Goal: Book appointment/travel/reservation

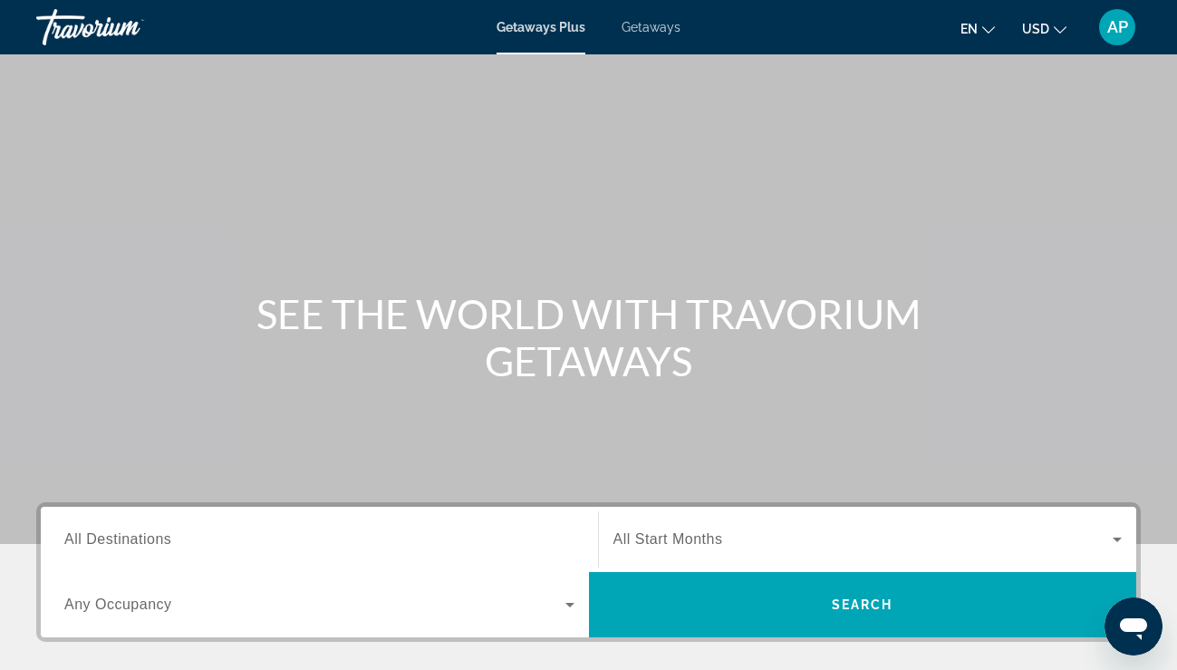
click at [721, 522] on div "Search widget" at bounding box center [867, 539] width 509 height 51
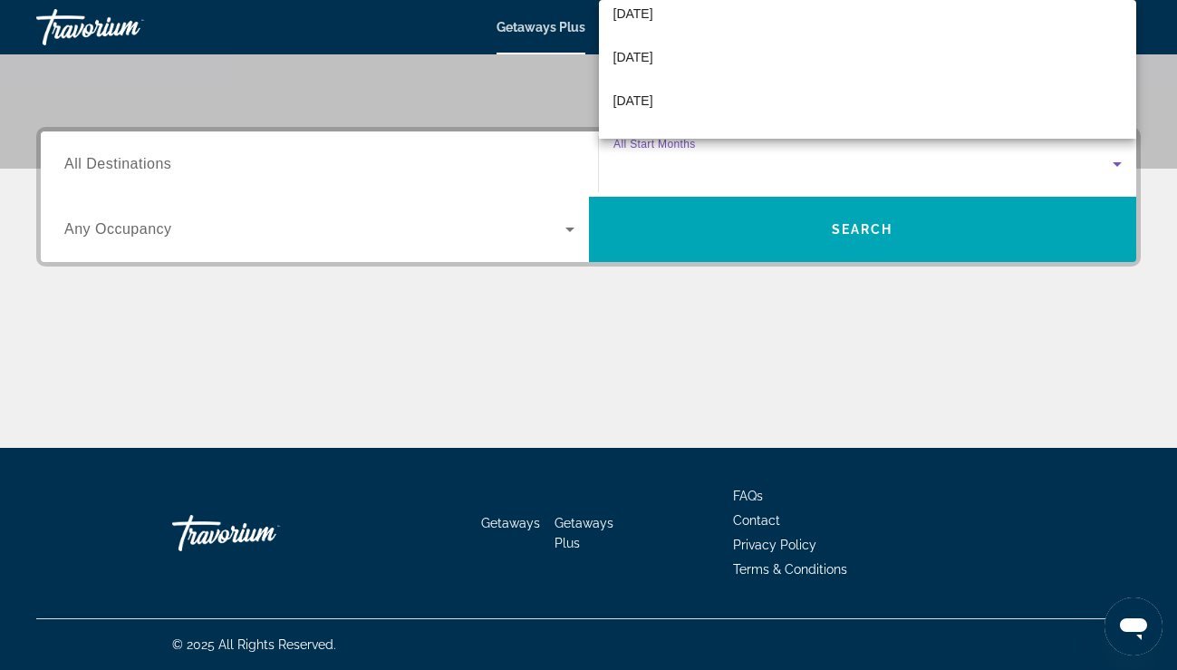
scroll to position [145, 0]
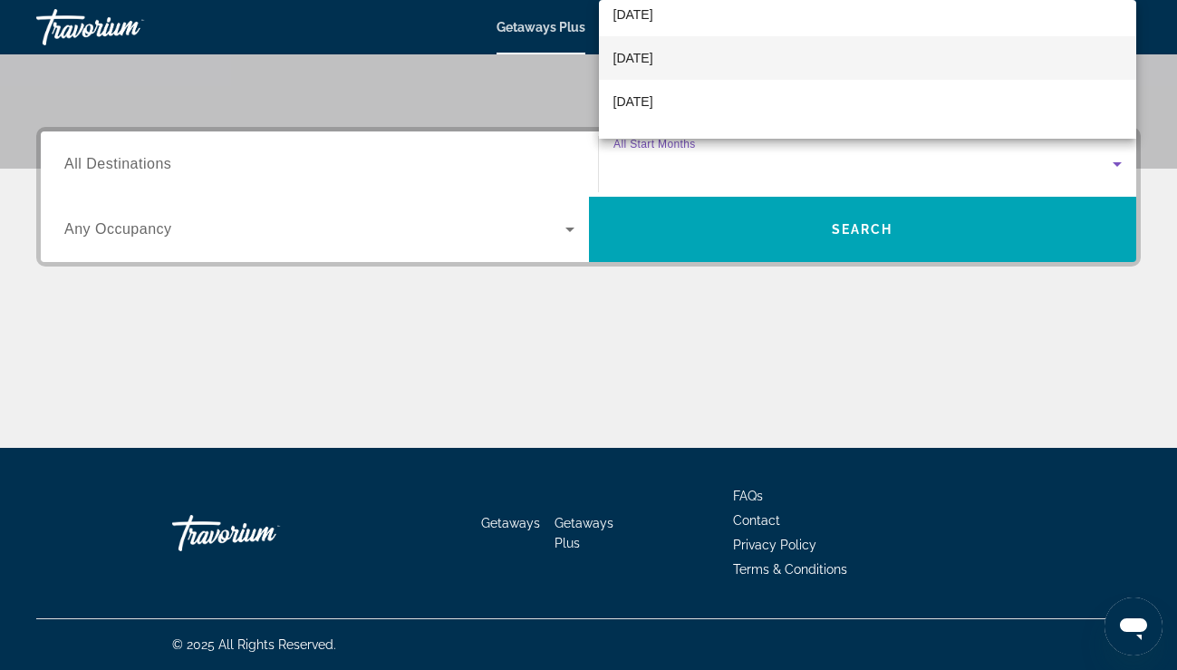
click at [653, 53] on span "[DATE]" at bounding box center [633, 58] width 40 height 22
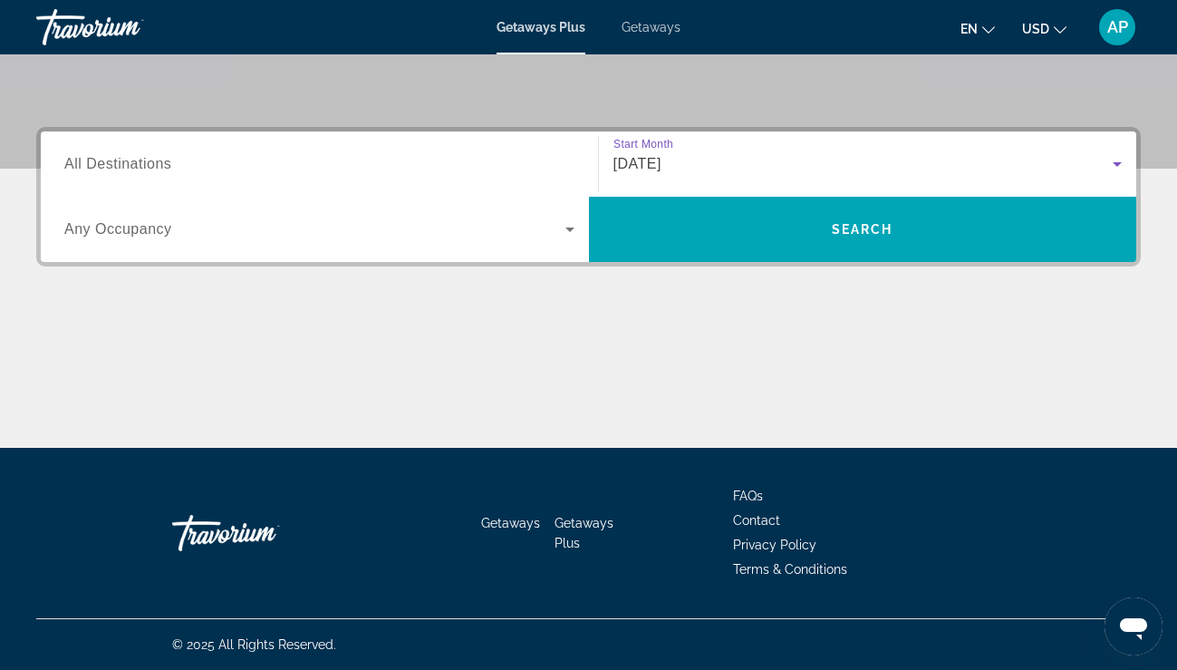
click at [419, 231] on span "Search widget" at bounding box center [314, 229] width 501 height 22
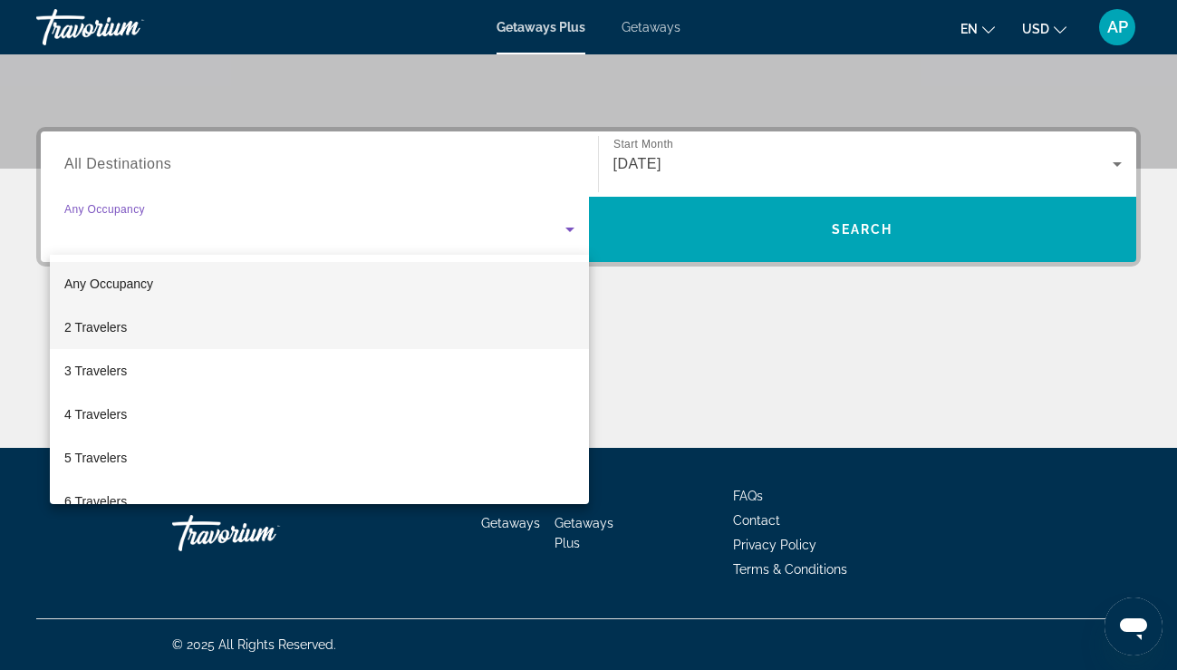
click at [390, 346] on mat-option "2 Travelers" at bounding box center [319, 326] width 539 height 43
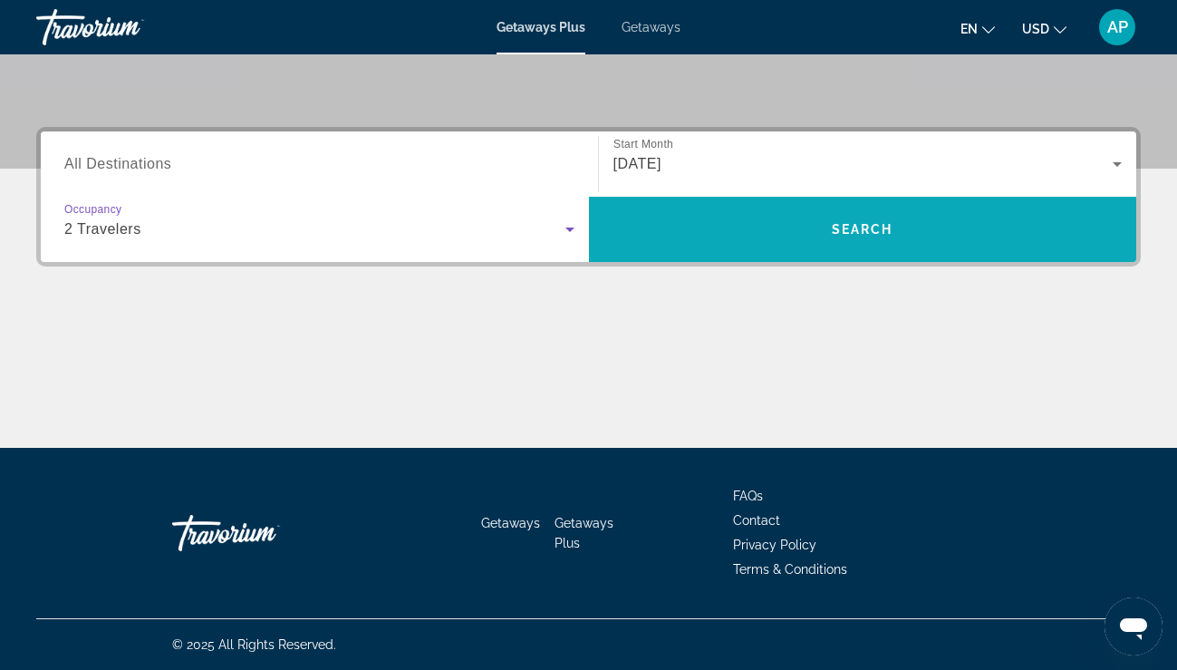
click at [699, 209] on span "Search widget" at bounding box center [863, 228] width 548 height 43
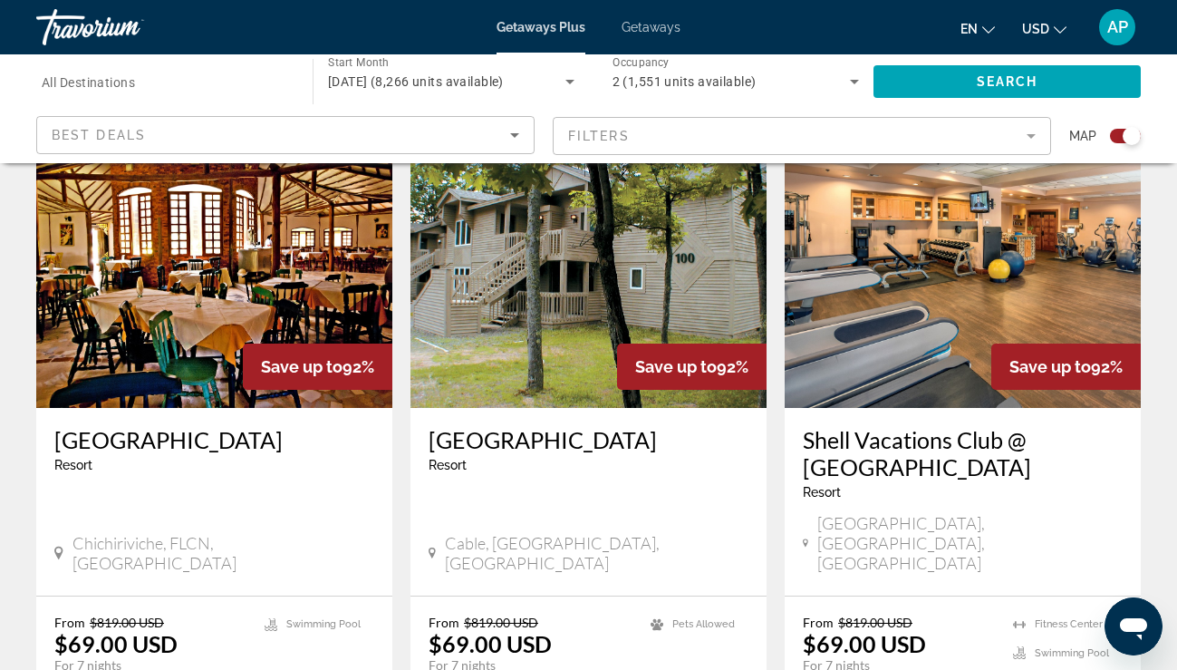
scroll to position [664, 0]
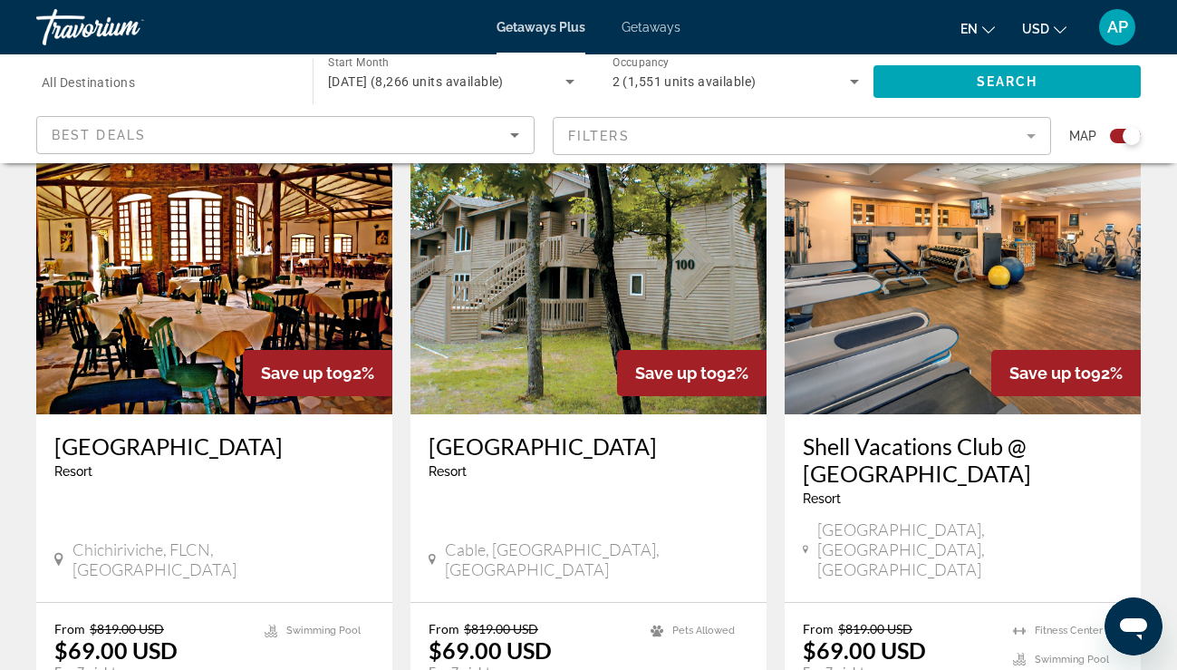
click at [132, 79] on span "All Destinations" at bounding box center [88, 82] width 93 height 14
click at [132, 79] on input "Destination All Destinations" at bounding box center [165, 83] width 247 height 22
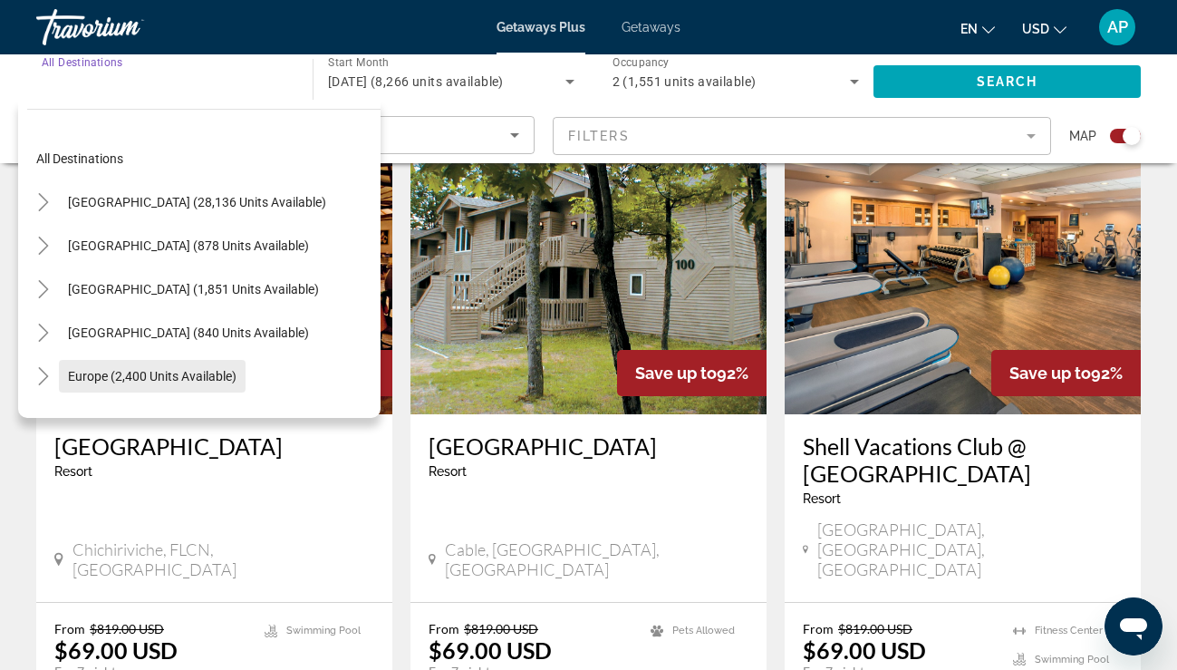
click at [170, 371] on span "Europe (2,400 units available)" at bounding box center [152, 376] width 169 height 14
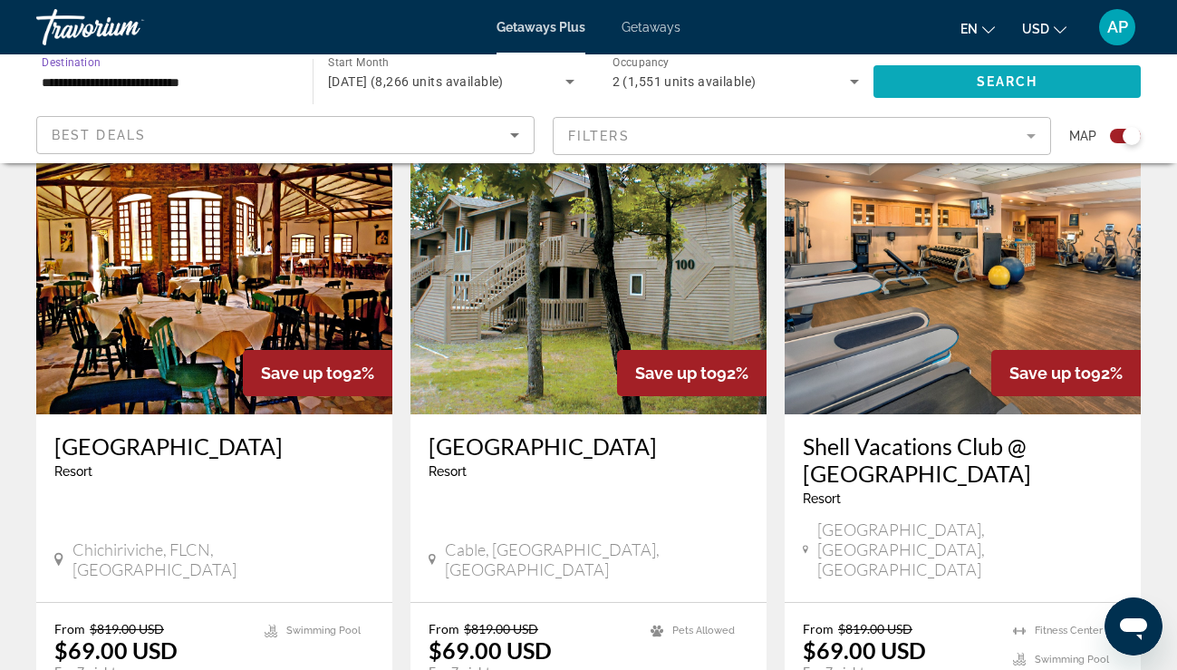
click at [1059, 79] on span "Search widget" at bounding box center [1006, 81] width 267 height 43
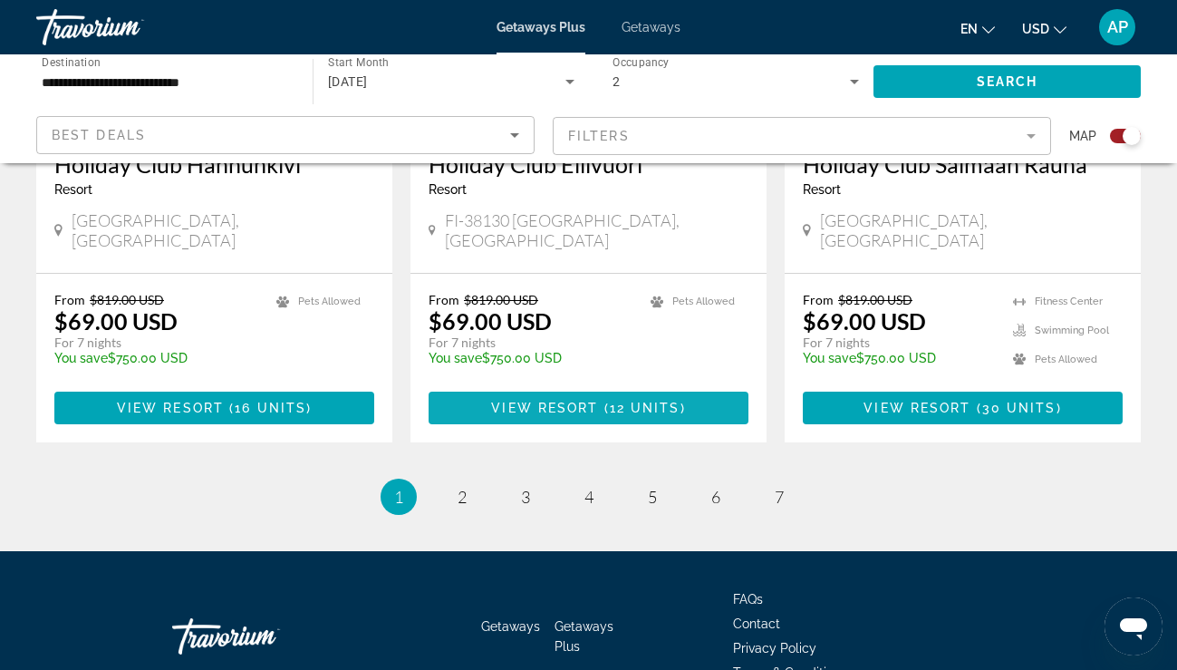
scroll to position [2857, 0]
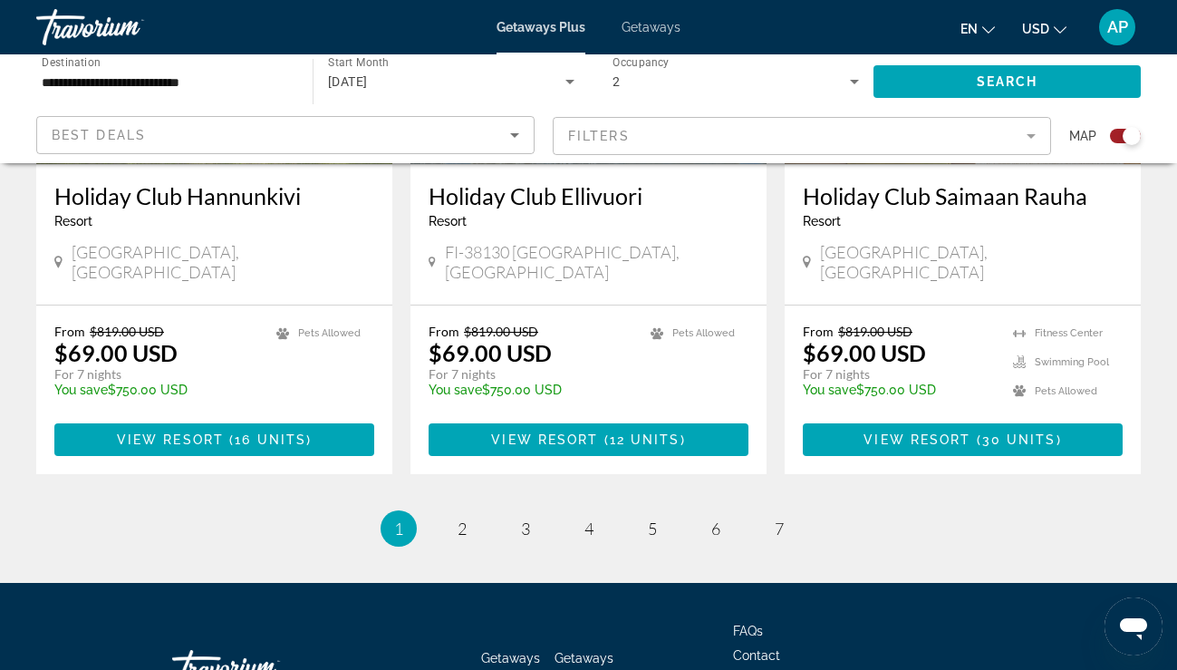
click at [672, 133] on mat-form-field "Filters" at bounding box center [802, 136] width 498 height 38
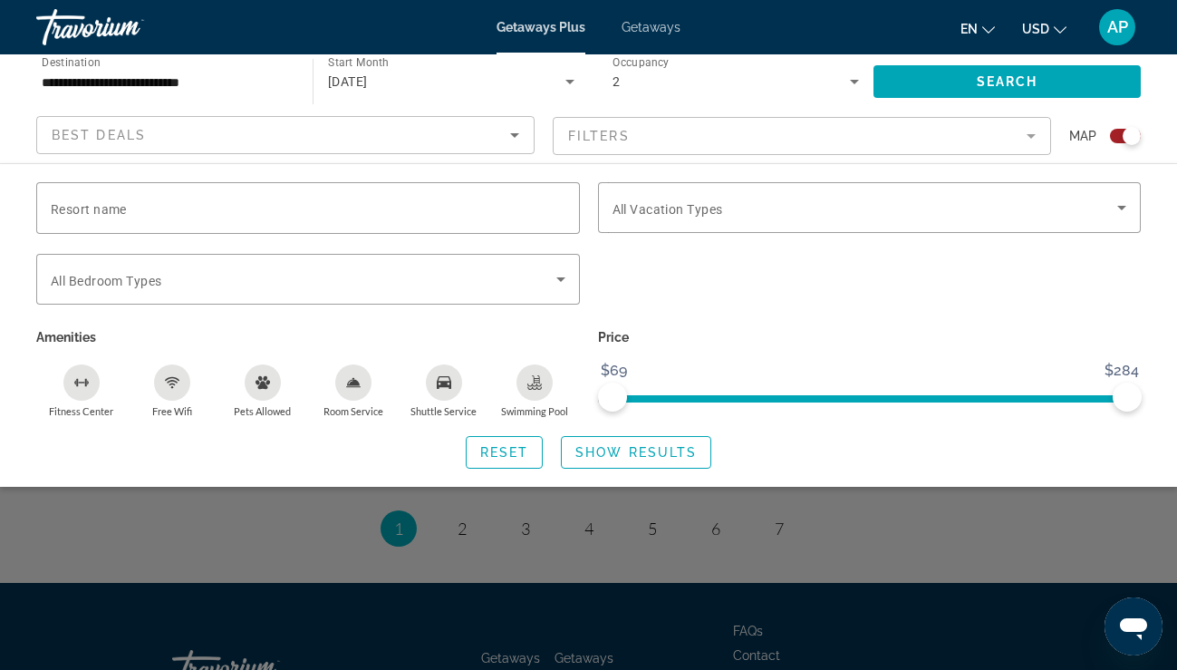
click at [744, 533] on div "Search widget" at bounding box center [588, 471] width 1177 height 398
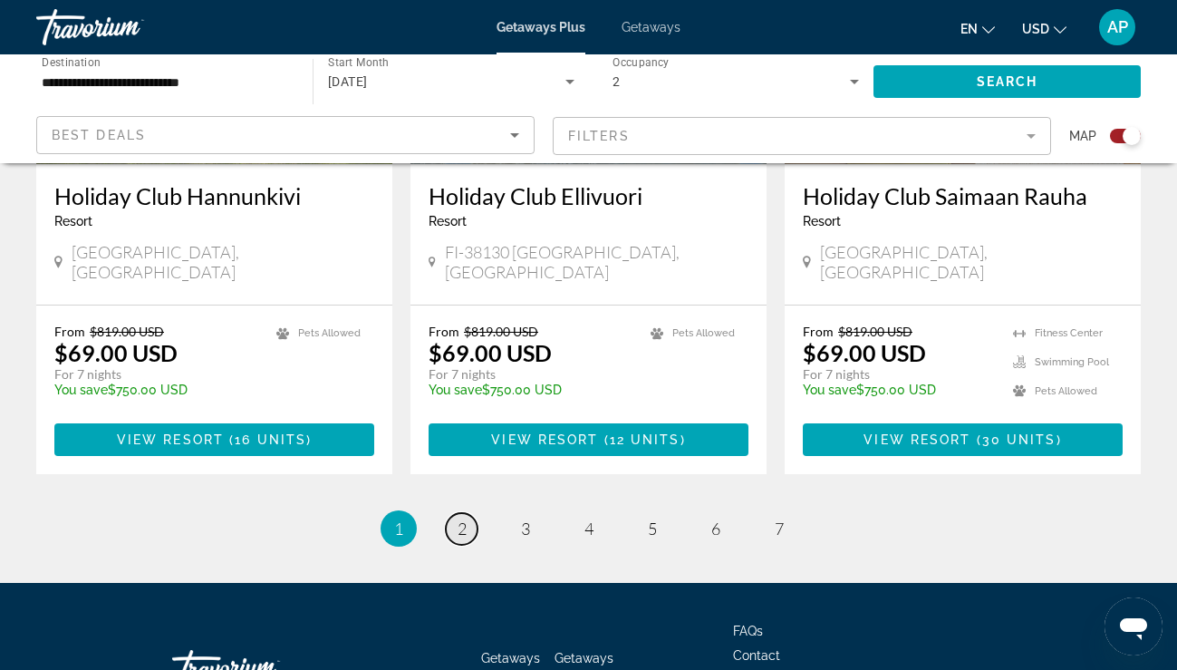
click at [463, 518] on span "2" at bounding box center [462, 528] width 9 height 20
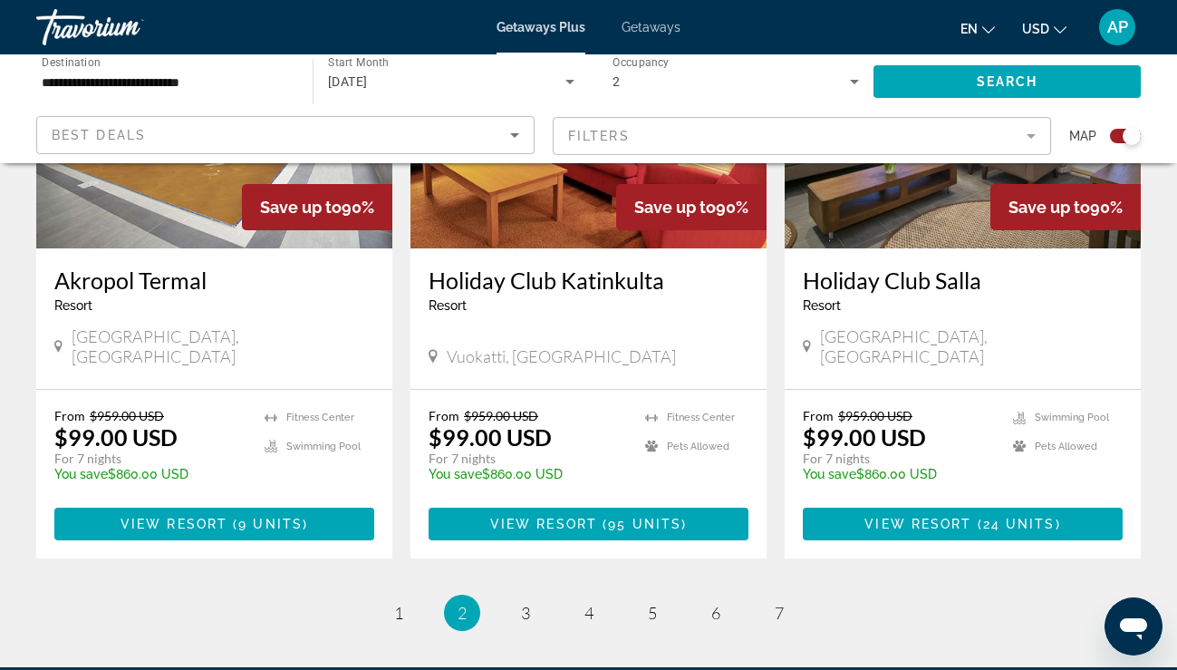
scroll to position [2752, 0]
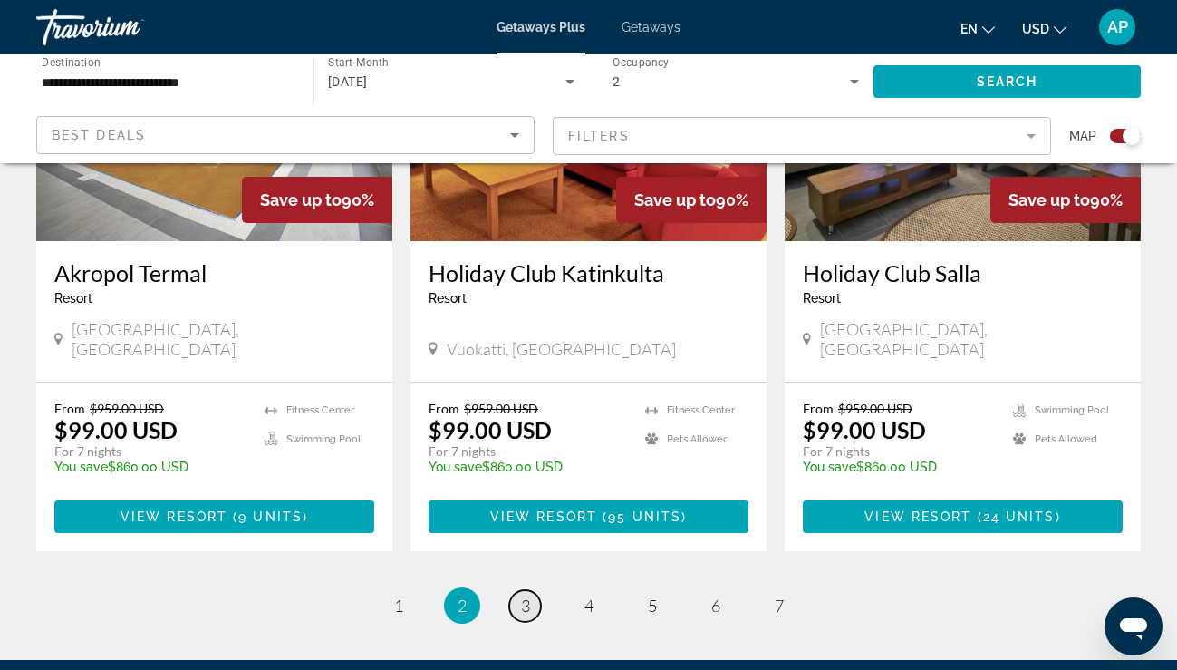
click at [516, 590] on link "page 3" at bounding box center [525, 606] width 32 height 32
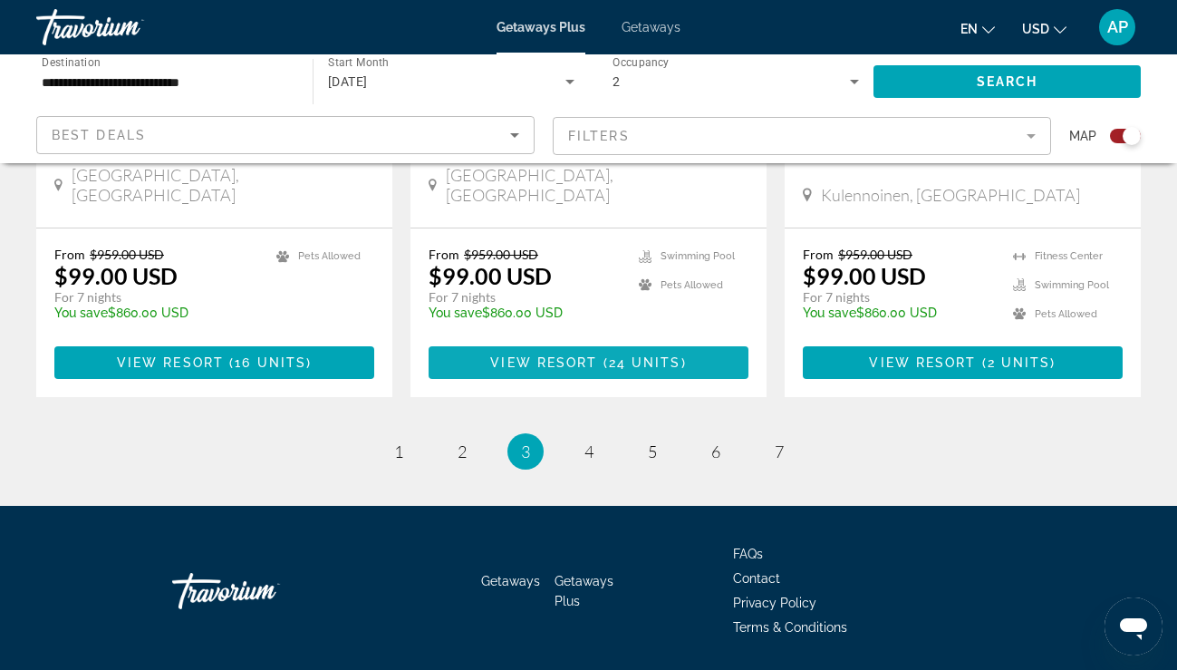
scroll to position [2906, 0]
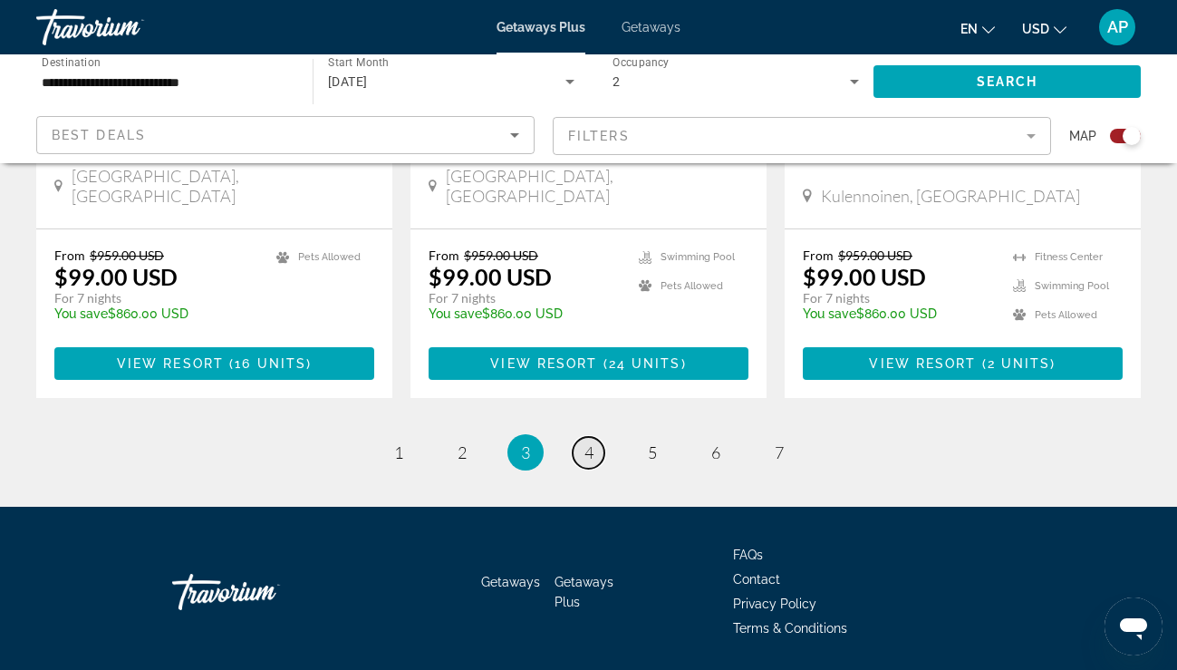
click at [596, 437] on link "page 4" at bounding box center [589, 453] width 32 height 32
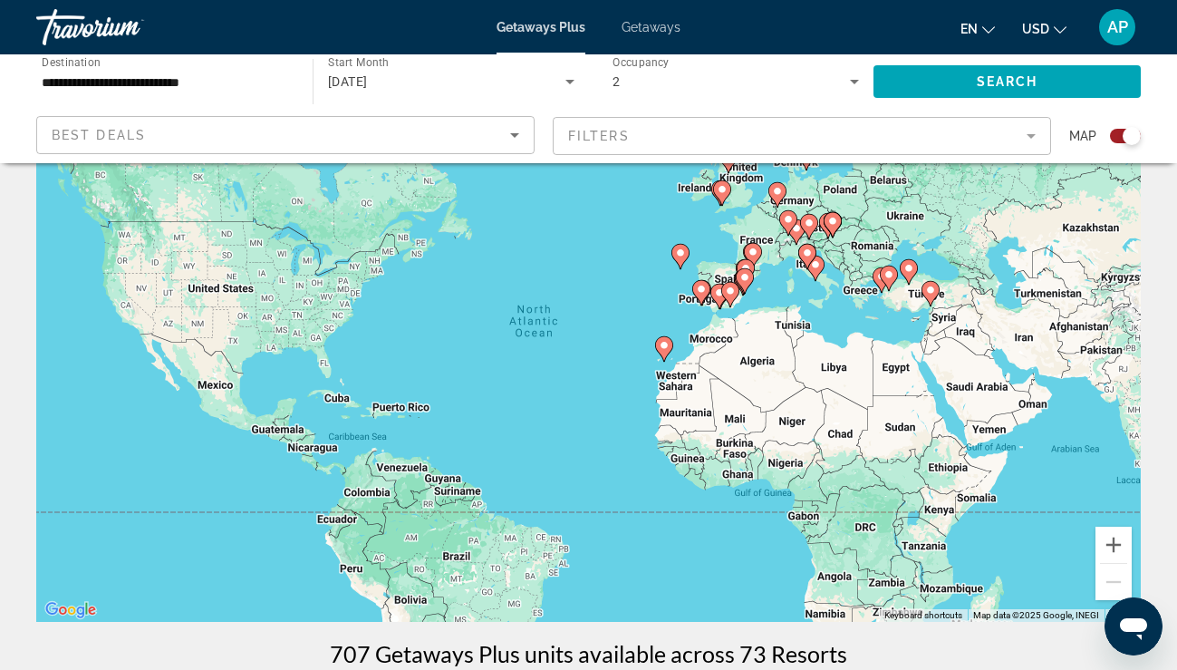
scroll to position [127, 0]
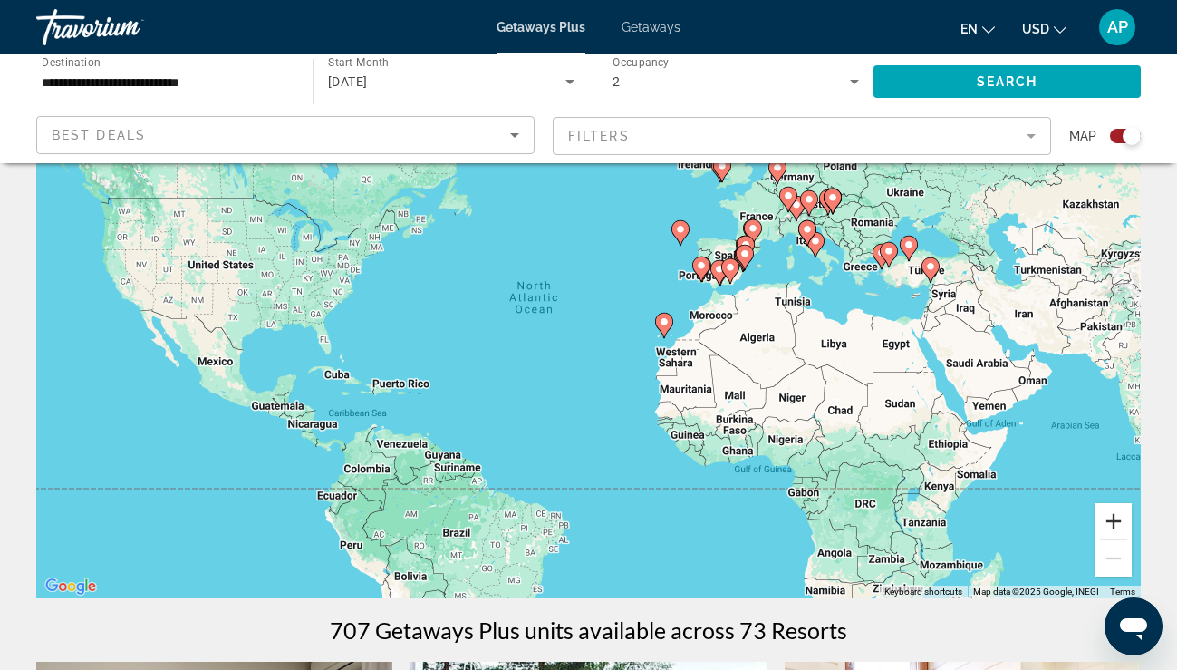
click at [1124, 522] on button "Zoom in" at bounding box center [1113, 521] width 36 height 36
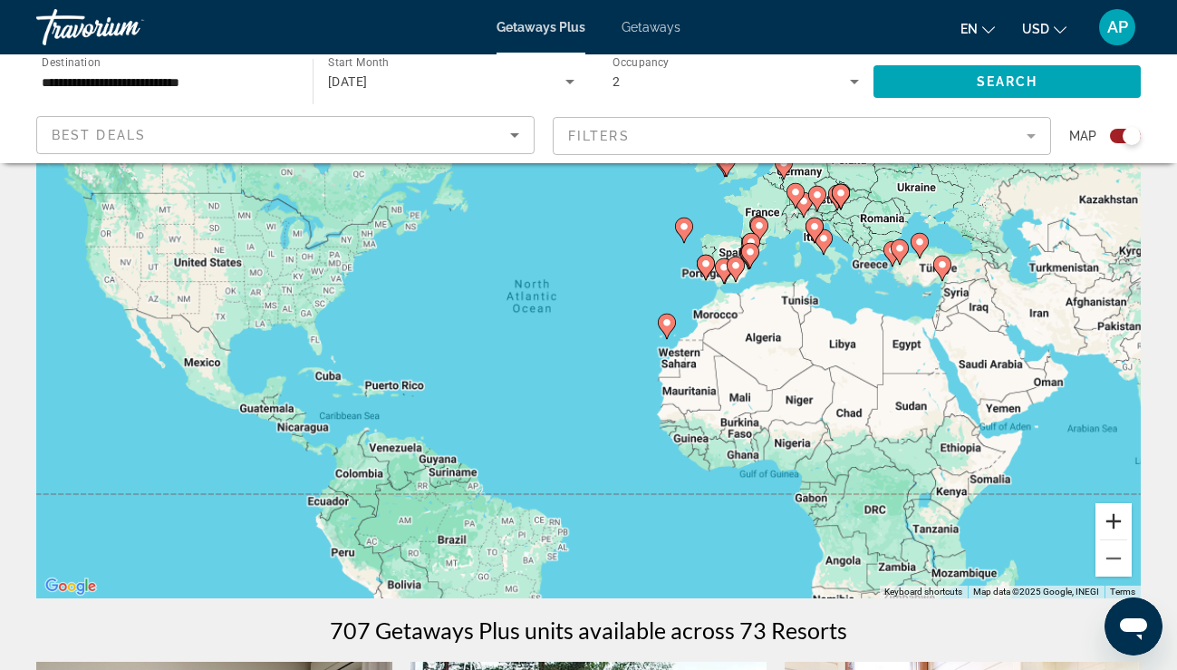
click at [1124, 522] on button "Zoom in" at bounding box center [1113, 521] width 36 height 36
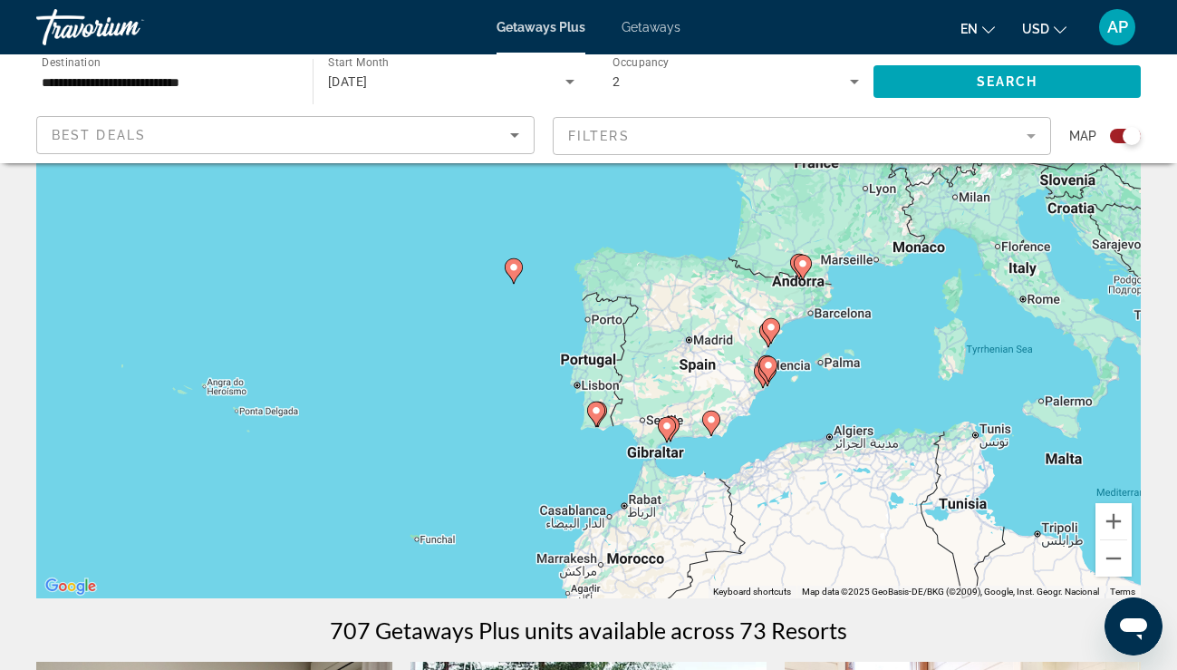
drag, startPoint x: 1021, startPoint y: 292, endPoint x: 572, endPoint y: 570, distance: 528.5
click at [572, 570] on div "To activate drag with keyboard, press Alt + Enter. Once in keyboard drag state,…" at bounding box center [588, 326] width 1104 height 544
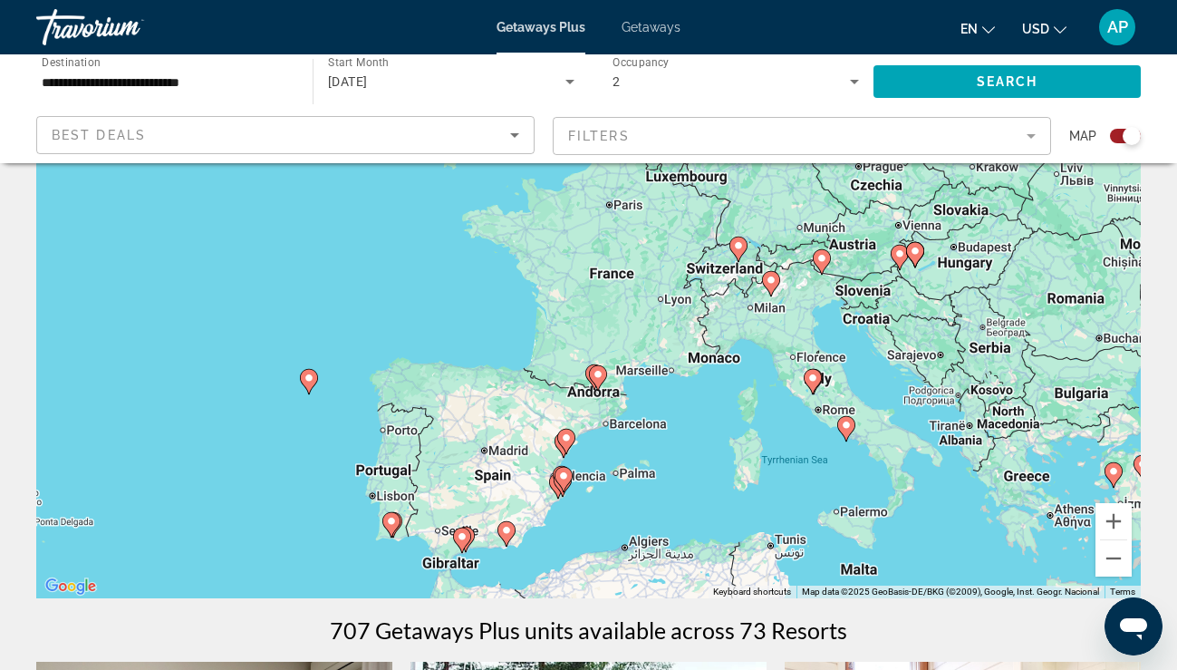
drag, startPoint x: 771, startPoint y: 391, endPoint x: 570, endPoint y: 501, distance: 229.1
click at [570, 501] on div "To activate drag with keyboard, press Alt + Enter. Once in keyboard drag state,…" at bounding box center [588, 326] width 1104 height 544
click at [296, 84] on div "**********" at bounding box center [165, 82] width 276 height 52
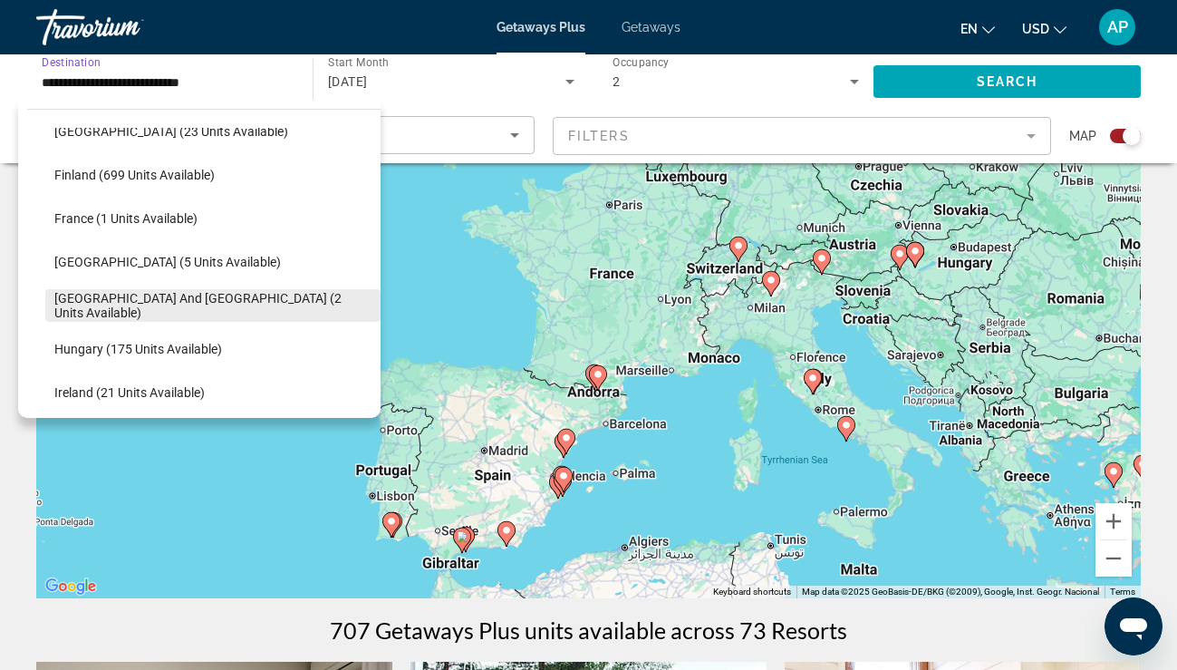
scroll to position [376, 0]
click at [217, 305] on span "[GEOGRAPHIC_DATA] and [GEOGRAPHIC_DATA] (2 units available)" at bounding box center [212, 304] width 317 height 29
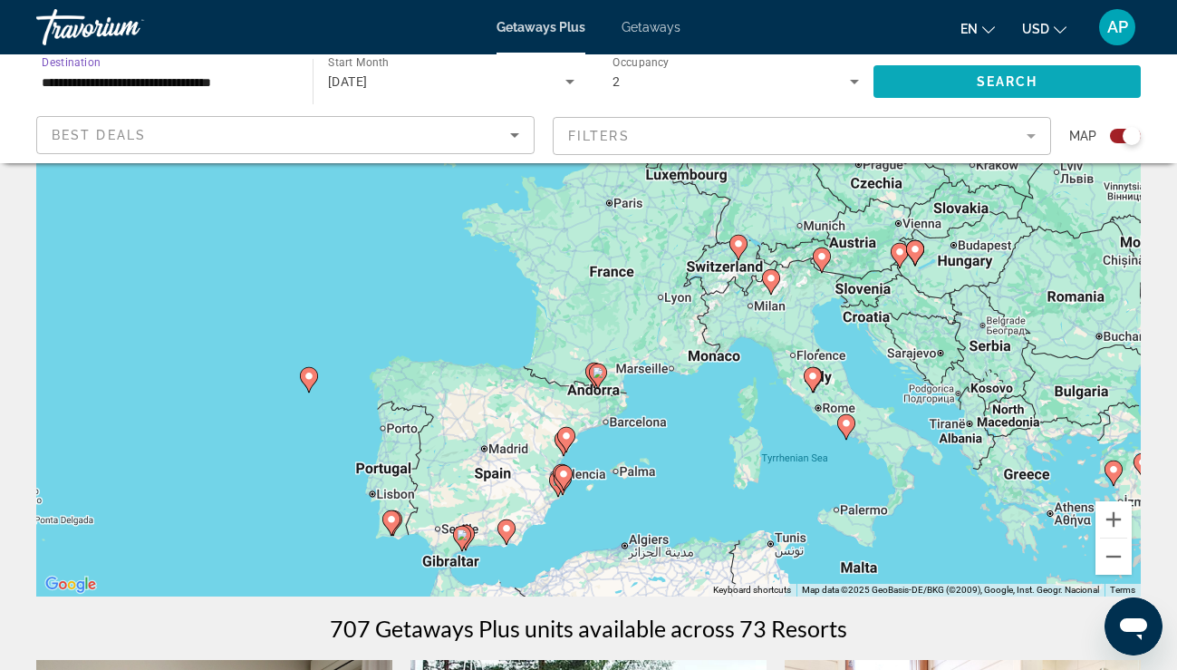
click at [1032, 93] on span "Search widget" at bounding box center [1006, 81] width 267 height 43
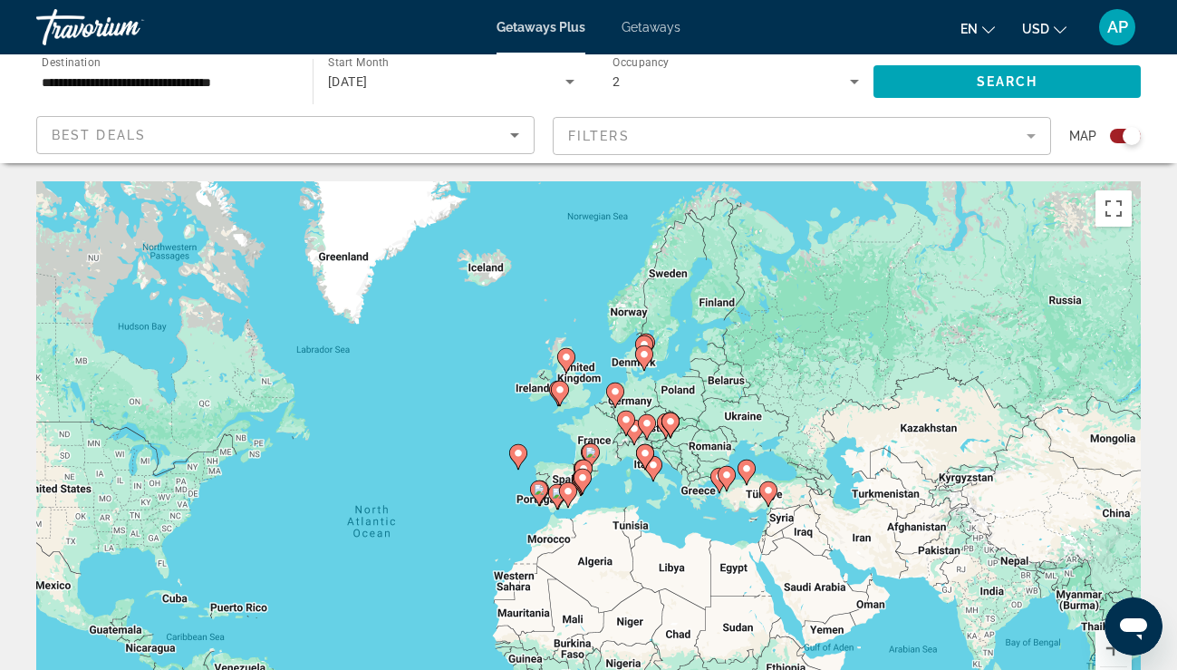
click at [232, 87] on input "**********" at bounding box center [165, 83] width 247 height 22
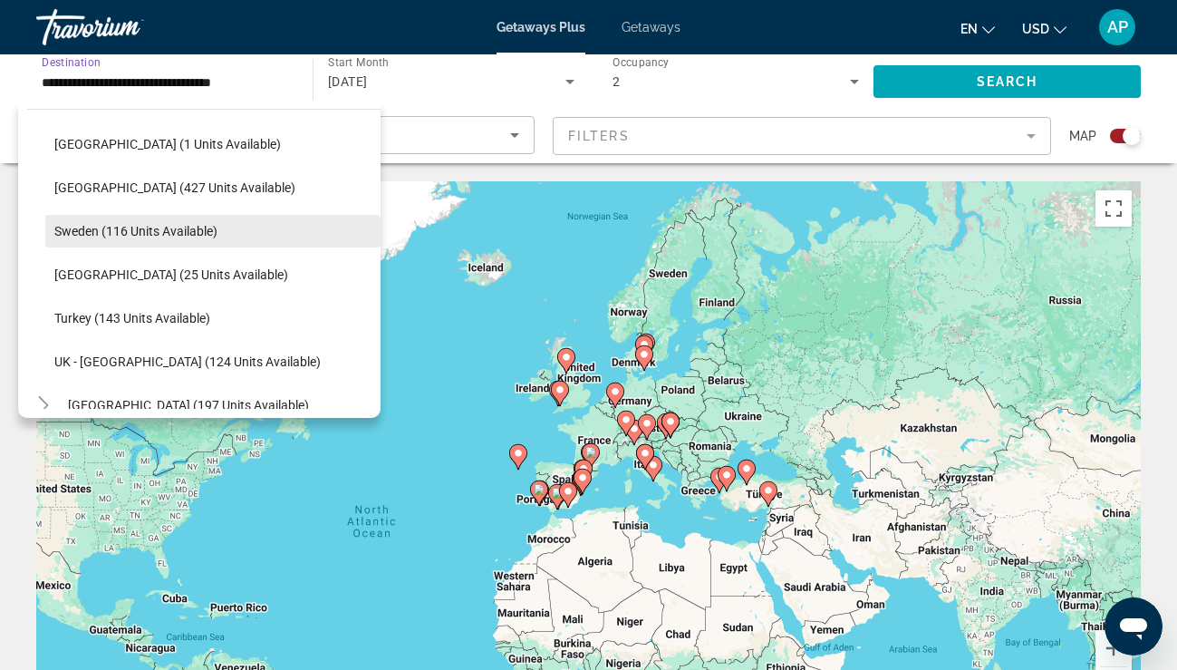
scroll to position [757, 0]
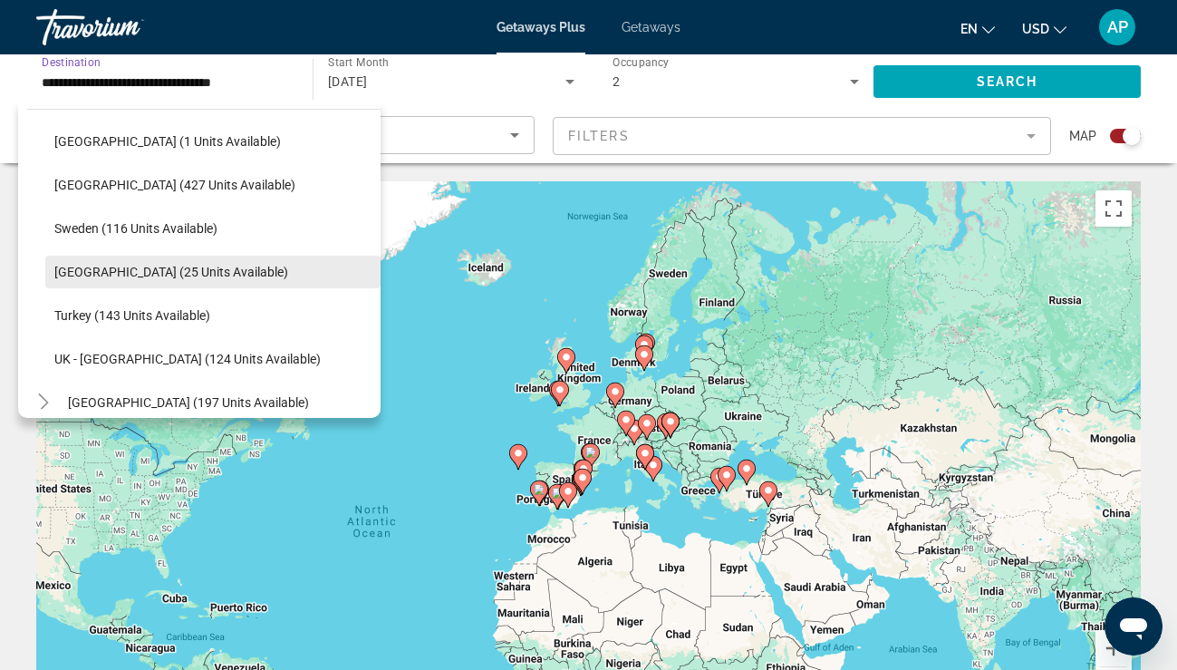
click at [196, 259] on span "Search widget" at bounding box center [212, 271] width 335 height 43
type input "**********"
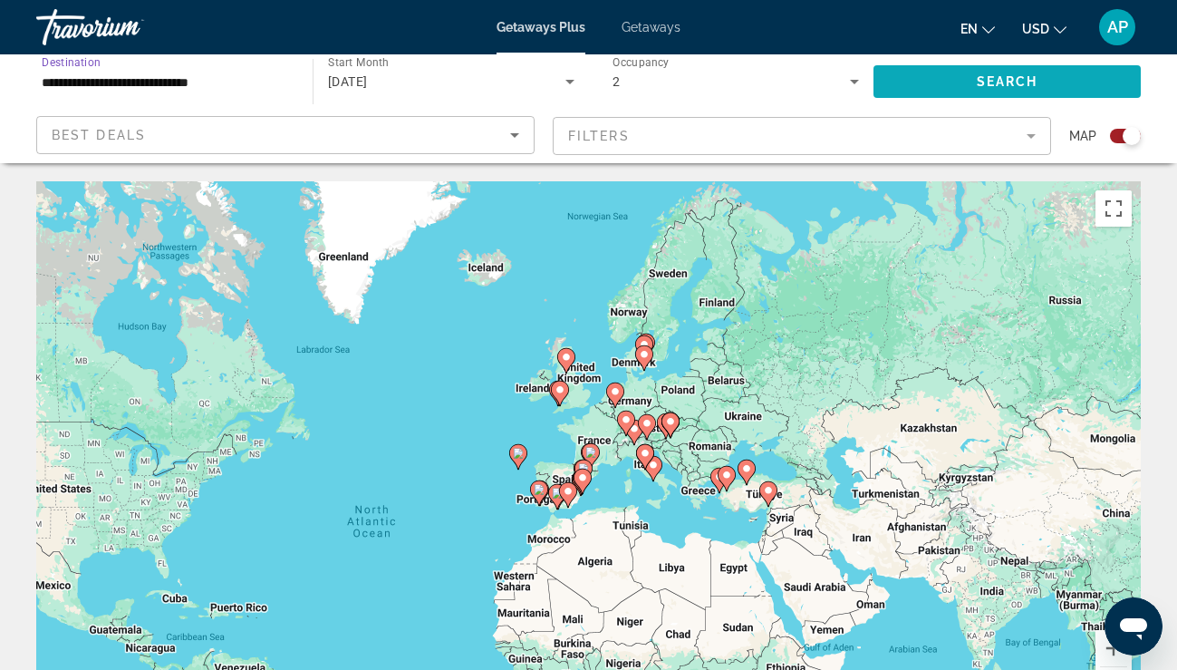
click at [959, 74] on span "Search widget" at bounding box center [1006, 81] width 267 height 43
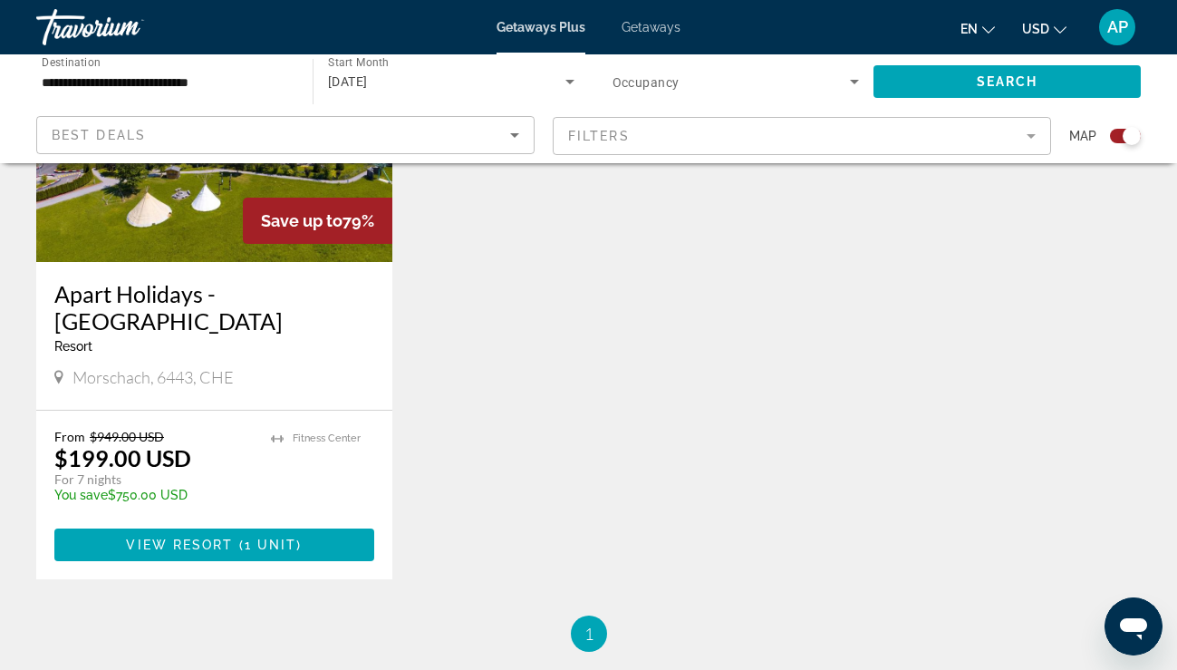
scroll to position [872, 0]
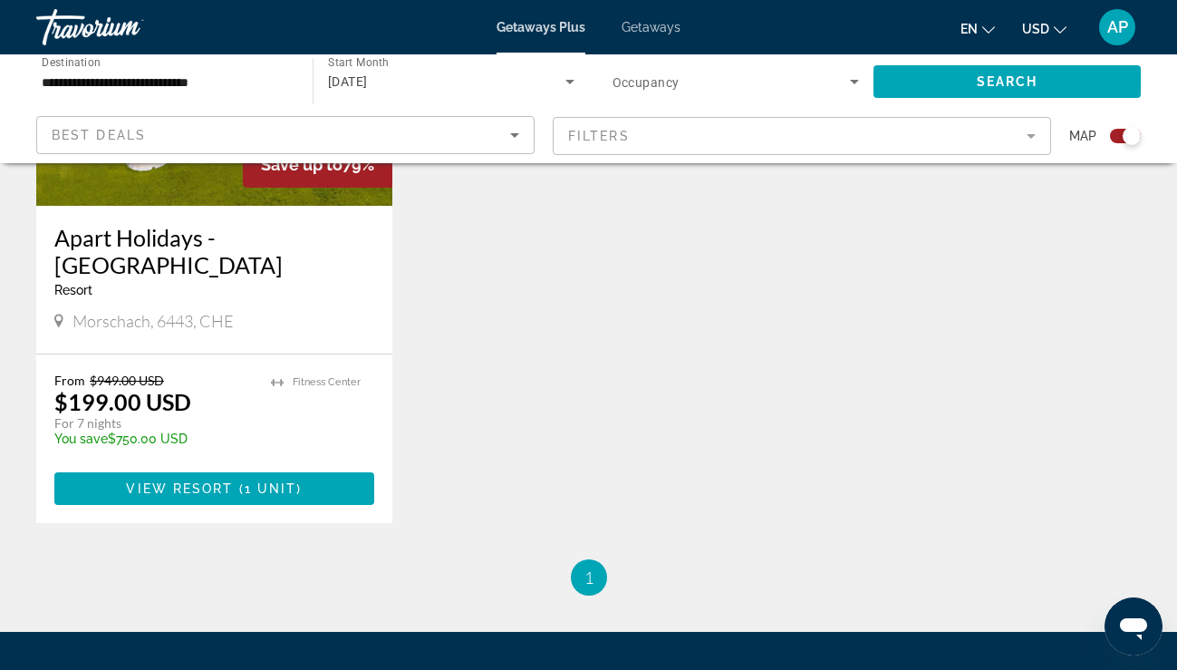
click at [296, 235] on h3 "Apart Holidays - [GEOGRAPHIC_DATA]" at bounding box center [214, 251] width 320 height 54
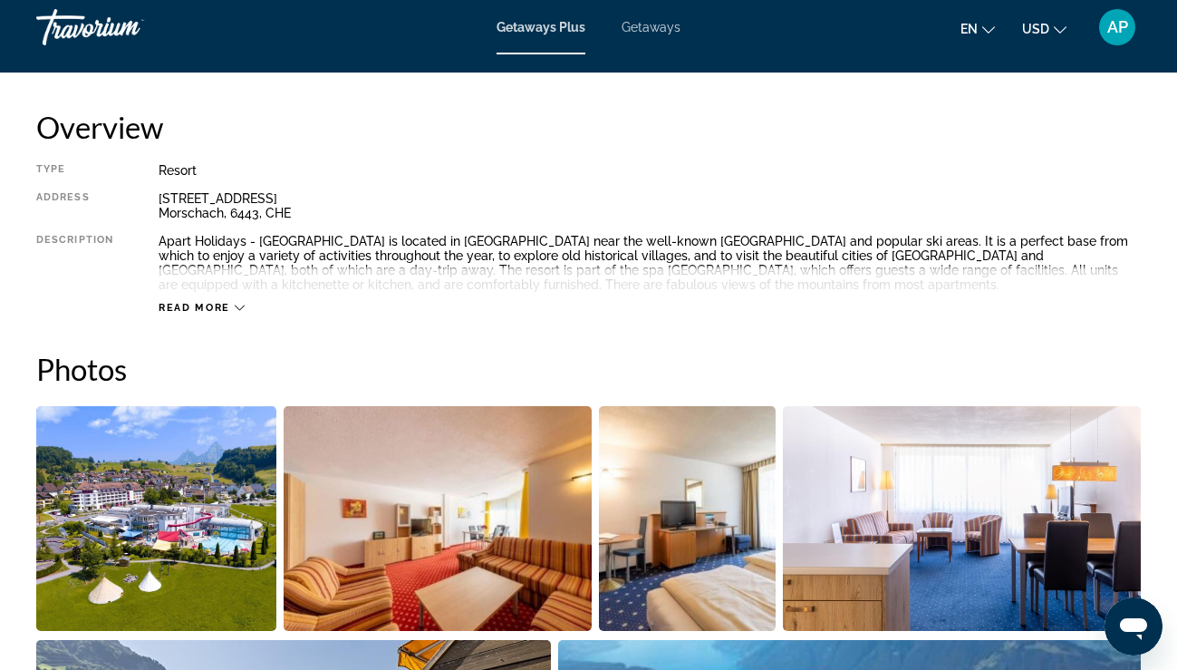
scroll to position [903, 0]
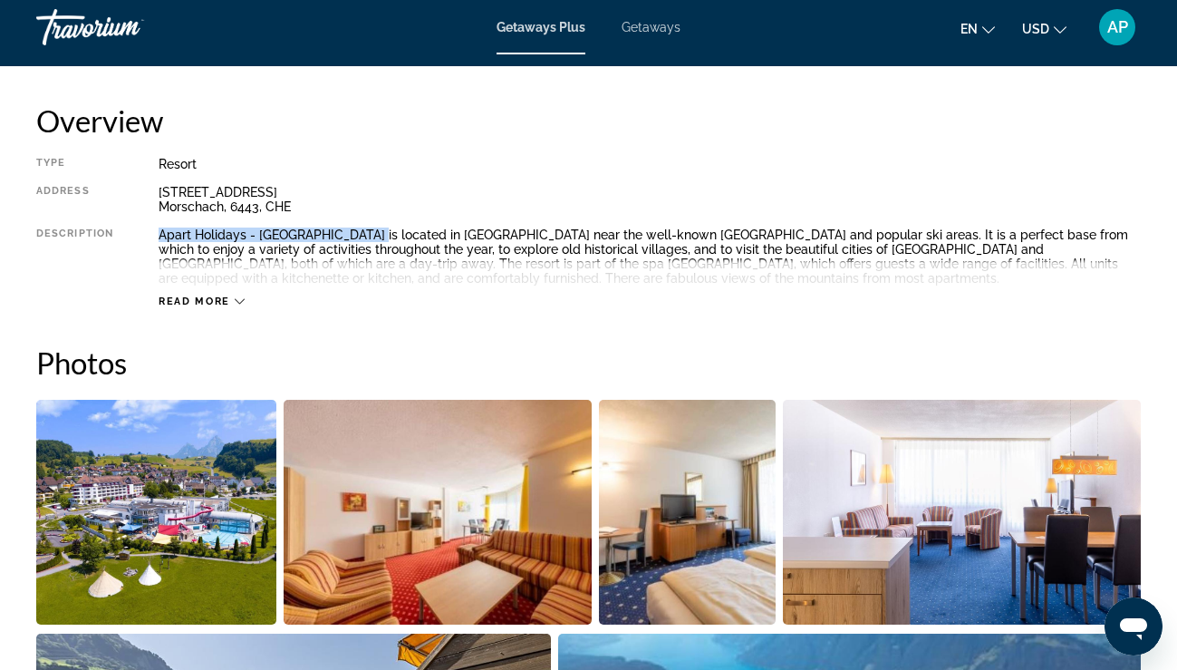
drag, startPoint x: 159, startPoint y: 233, endPoint x: 365, endPoint y: 230, distance: 205.7
click at [365, 230] on div "Apart Holidays - [GEOGRAPHIC_DATA] is located in [GEOGRAPHIC_DATA] near the wel…" at bounding box center [650, 256] width 982 height 58
copy div "Apart Holidays - [GEOGRAPHIC_DATA]"
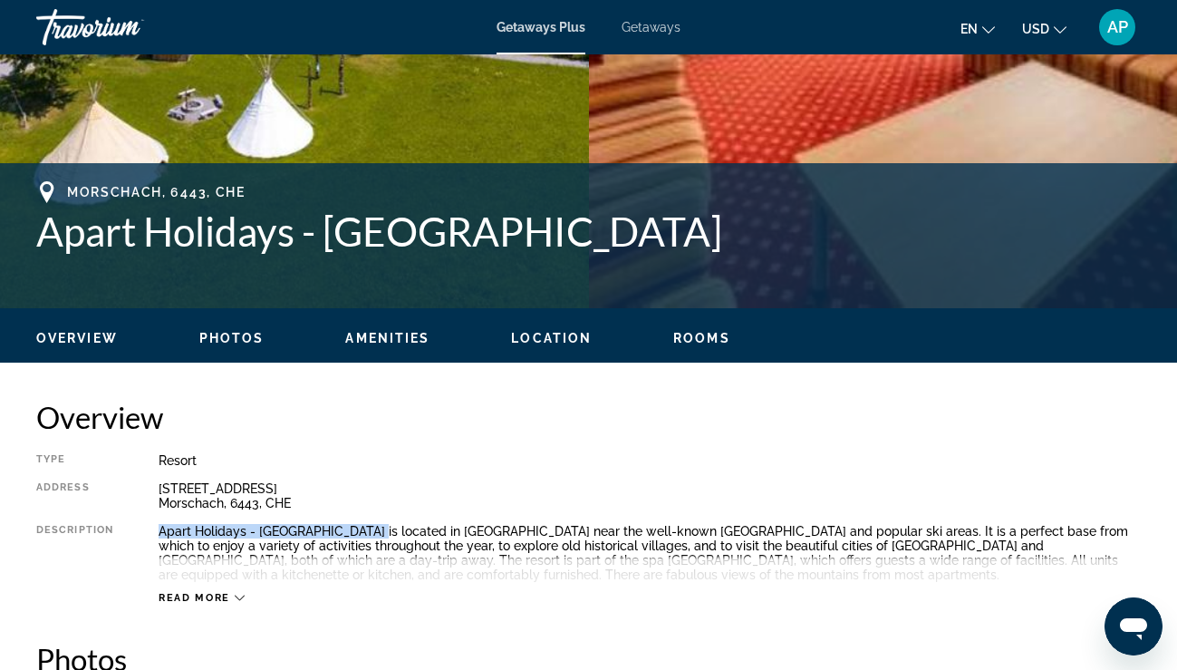
scroll to position [605, 0]
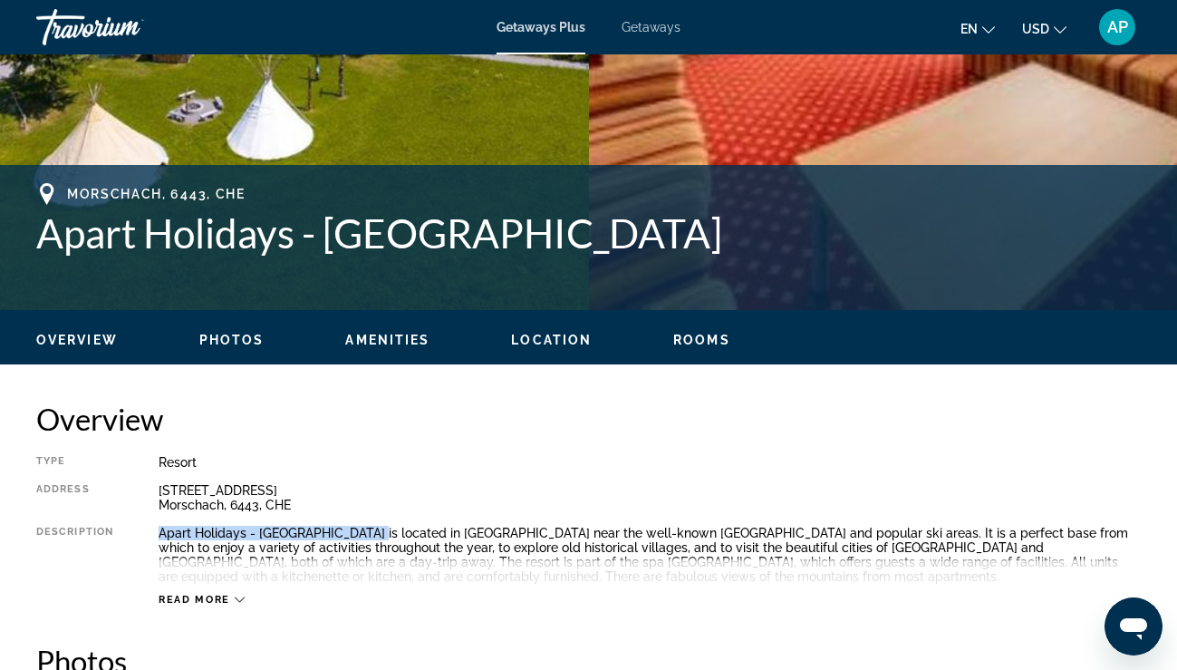
click at [228, 599] on span "Read more" at bounding box center [195, 599] width 72 height 12
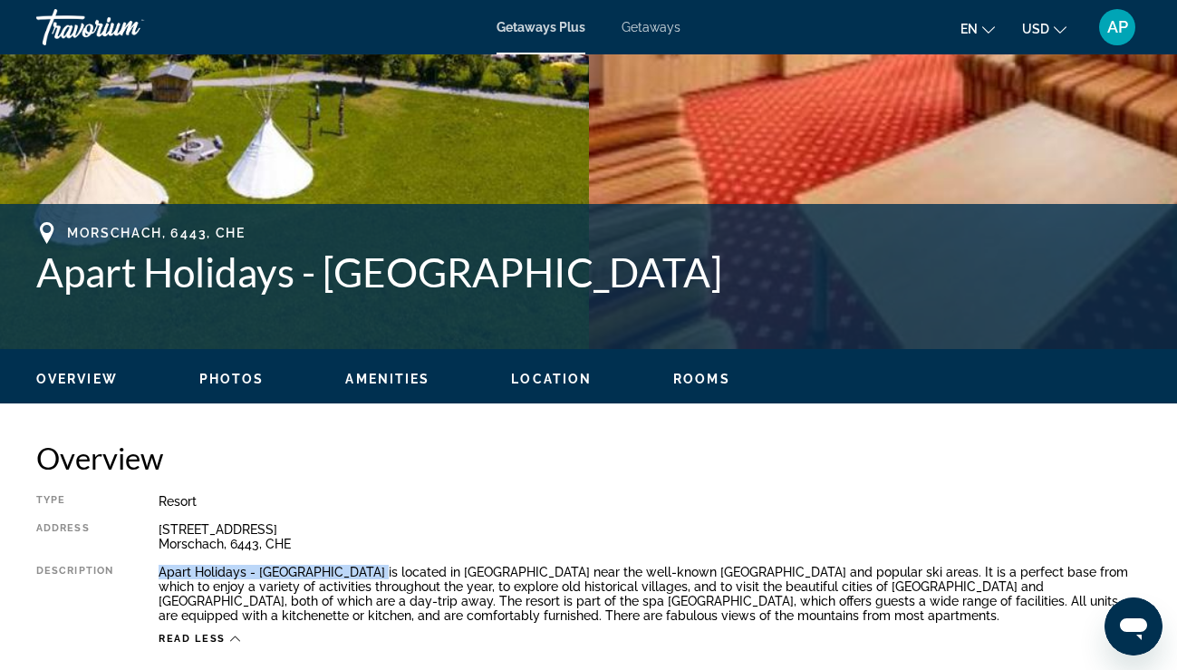
click at [688, 376] on span "Rooms" at bounding box center [701, 378] width 57 height 14
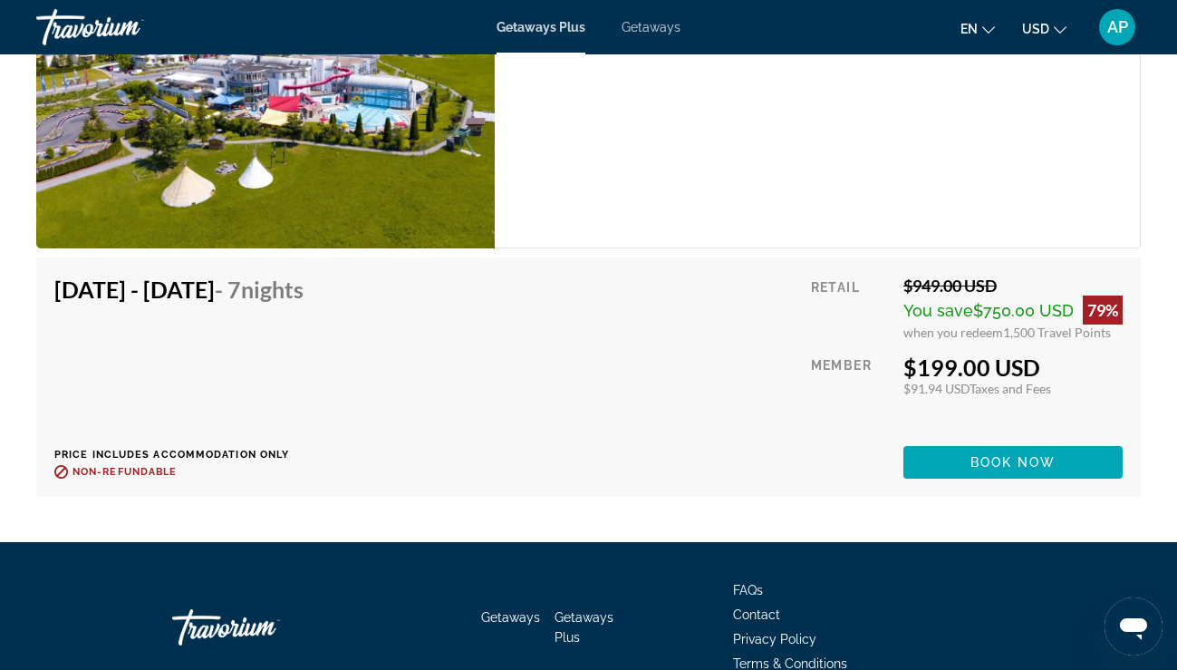
scroll to position [3432, 0]
